Goal: Transaction & Acquisition: Purchase product/service

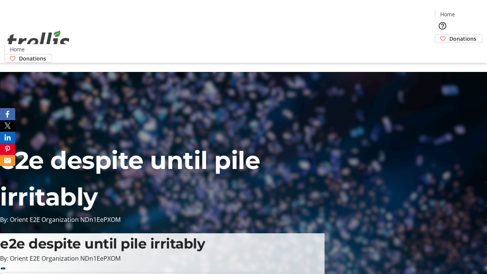
click at [449, 35] on span "Donations" at bounding box center [462, 39] width 27 height 8
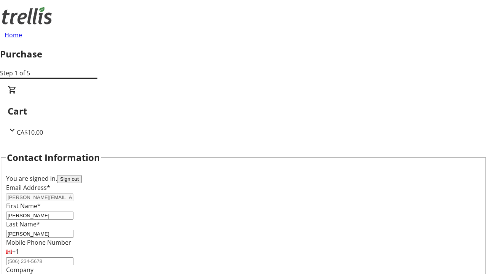
scroll to position [123, 0]
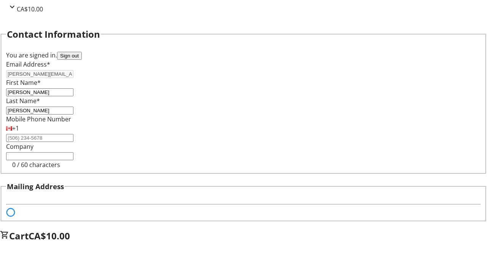
select select "BC"
select select "CA"
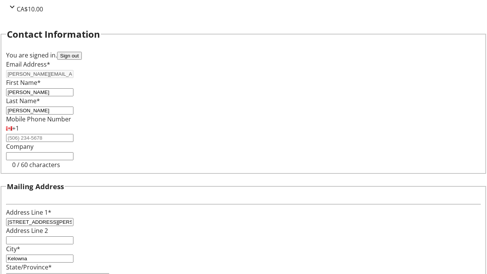
type input "V1Y 0C2"
